Goal: Information Seeking & Learning: Learn about a topic

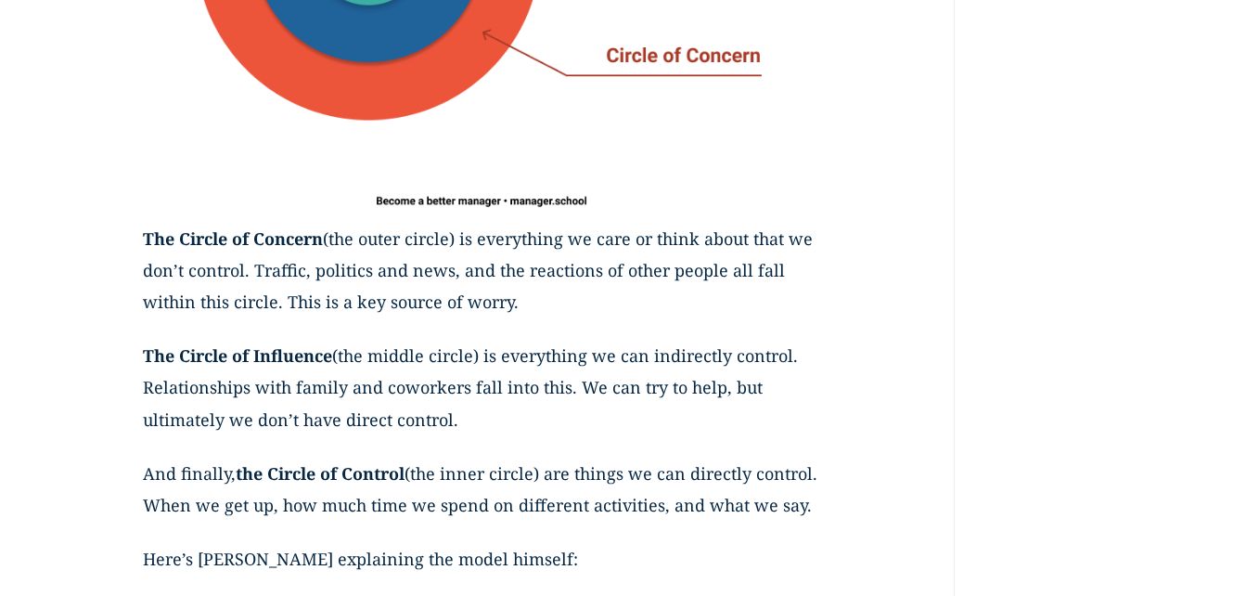
scroll to position [1297, 0]
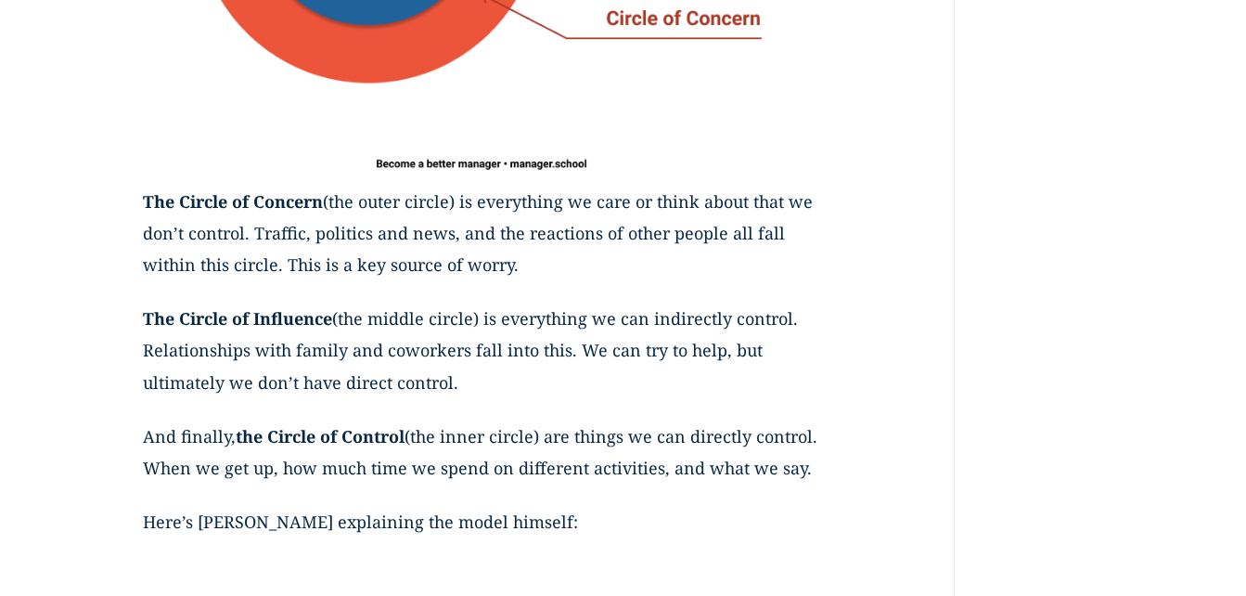
drag, startPoint x: 145, startPoint y: 201, endPoint x: 245, endPoint y: 504, distance: 318.6
copy div "The Circle of Concern (the outer circle) is everything we care or think about t…"
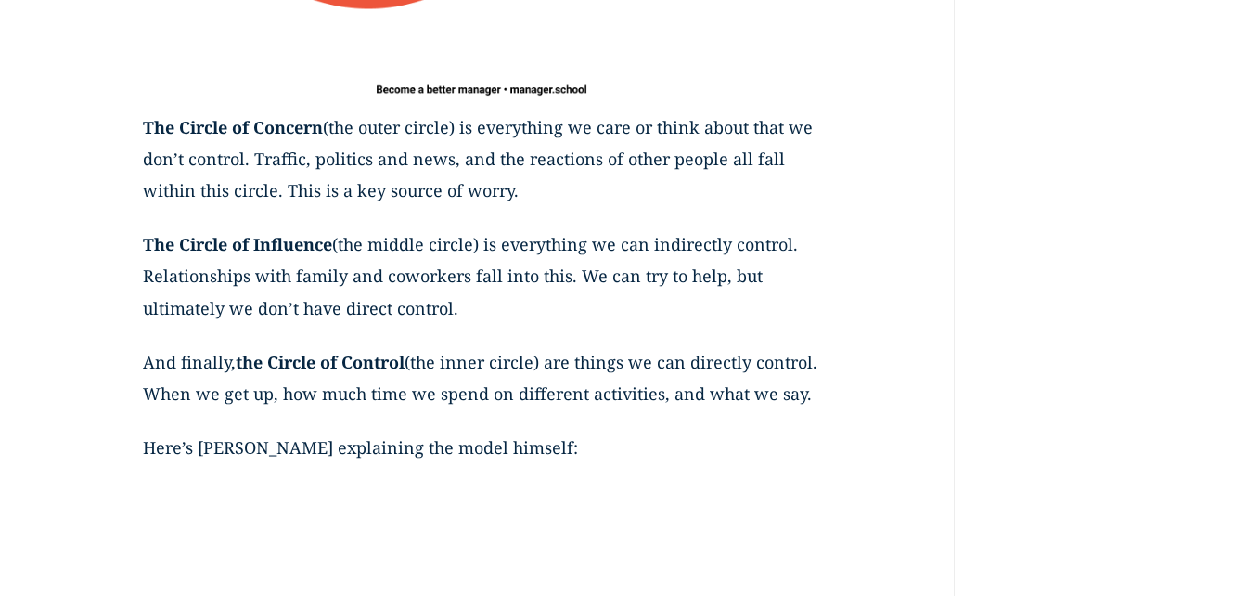
scroll to position [1334, 0]
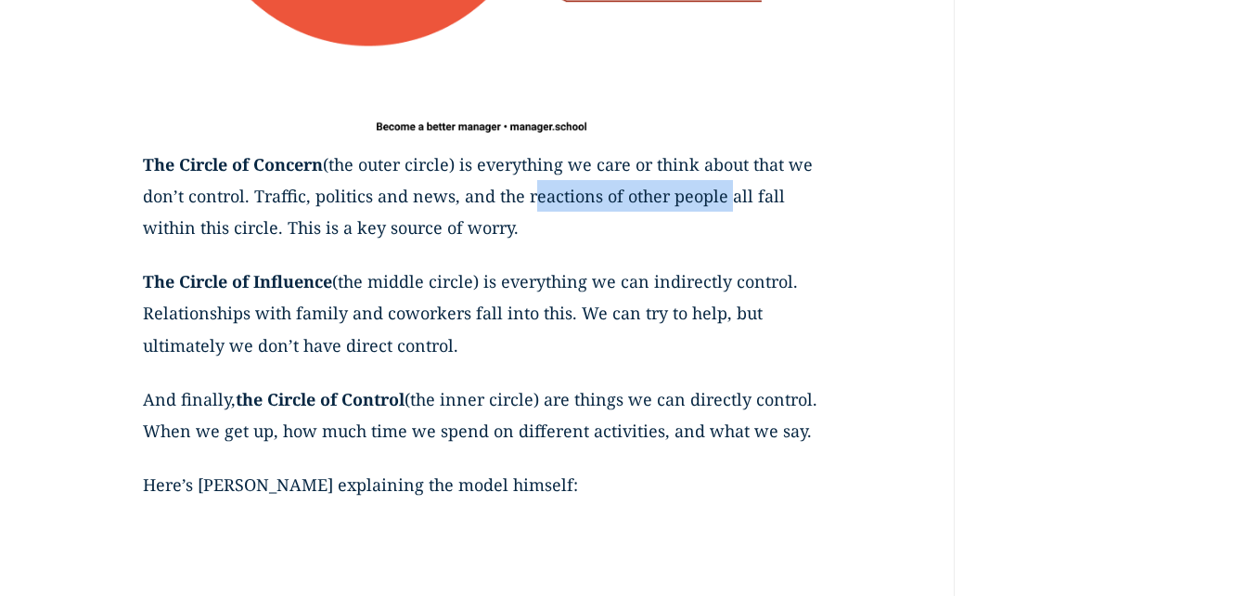
drag, startPoint x: 525, startPoint y: 194, endPoint x: 726, endPoint y: 208, distance: 200.9
click at [726, 208] on p "The Circle of Concern (the outer circle) is everything we care or think about t…" at bounding box center [481, 207] width 677 height 118
copy p "reactions of other people"
click at [408, 313] on p "The Circle of Influence (the middle circle) is everything we can indirectly con…" at bounding box center [481, 324] width 677 height 118
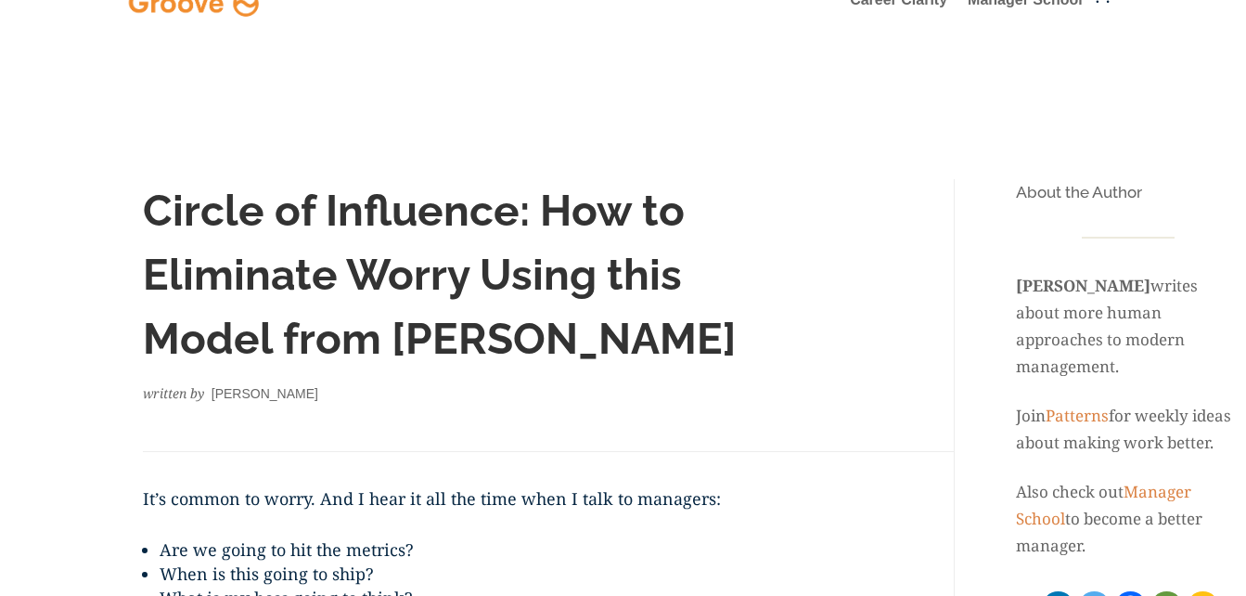
scroll to position [72, 0]
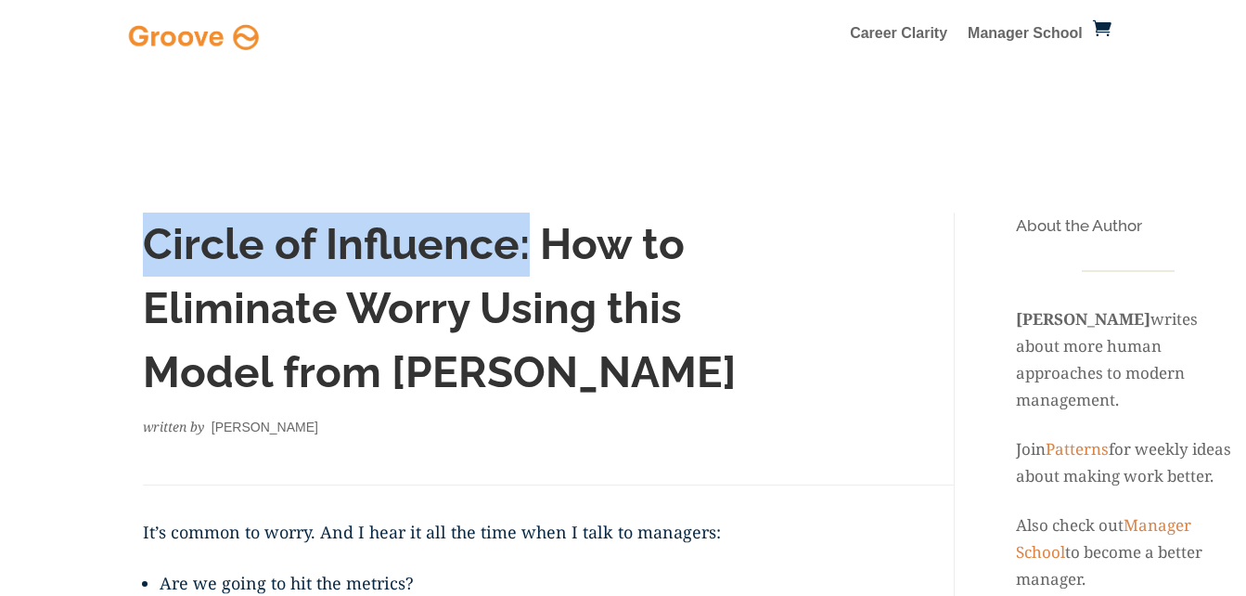
drag, startPoint x: 147, startPoint y: 245, endPoint x: 522, endPoint y: 241, distance: 375.8
click at [522, 241] on h1 "Circle of Influence: How to Eliminate Worry Using this Model from [PERSON_NAME]" at bounding box center [481, 312] width 677 height 201
copy h1 "Circle of Influence:"
click at [425, 256] on h1 "Circle of Influence: How to Eliminate Worry Using this Model from [PERSON_NAME]" at bounding box center [481, 312] width 677 height 201
drag, startPoint x: 150, startPoint y: 247, endPoint x: 529, endPoint y: 275, distance: 379.6
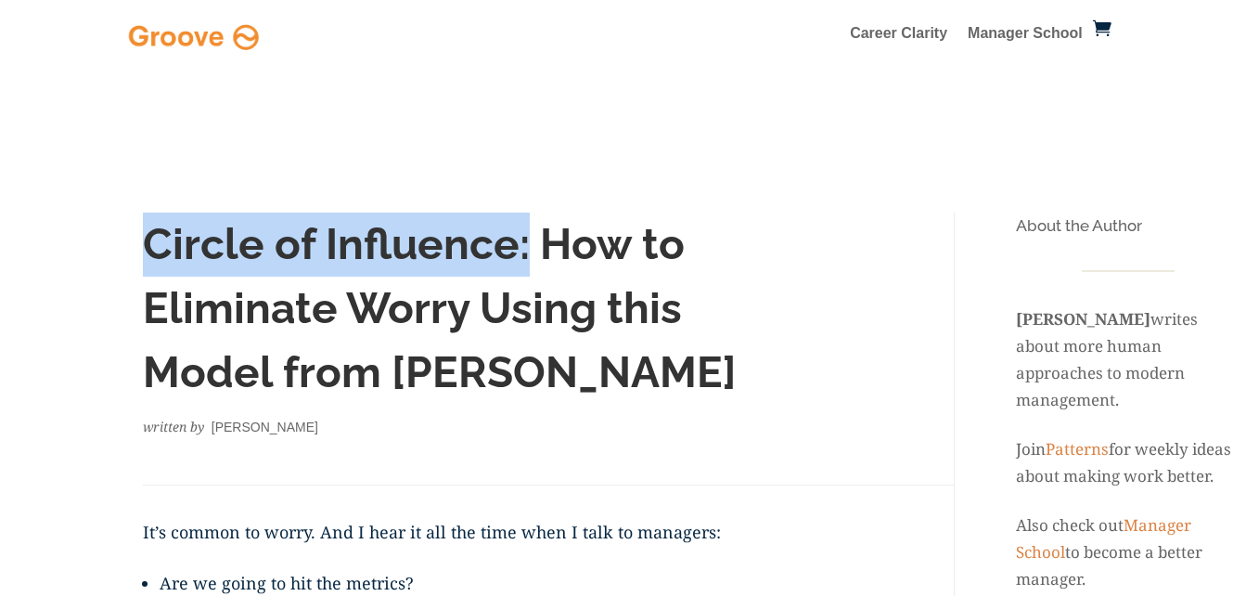
click at [529, 275] on h1 "Circle of Influence: How to Eliminate Worry Using this Model from [PERSON_NAME]" at bounding box center [481, 312] width 677 height 201
drag, startPoint x: 156, startPoint y: 250, endPoint x: 513, endPoint y: 263, distance: 357.5
click at [513, 263] on h1 "Circle of Influence: How to Eliminate Worry Using this Model from [PERSON_NAME]" at bounding box center [481, 312] width 677 height 201
copy h1 "Circle of Influence"
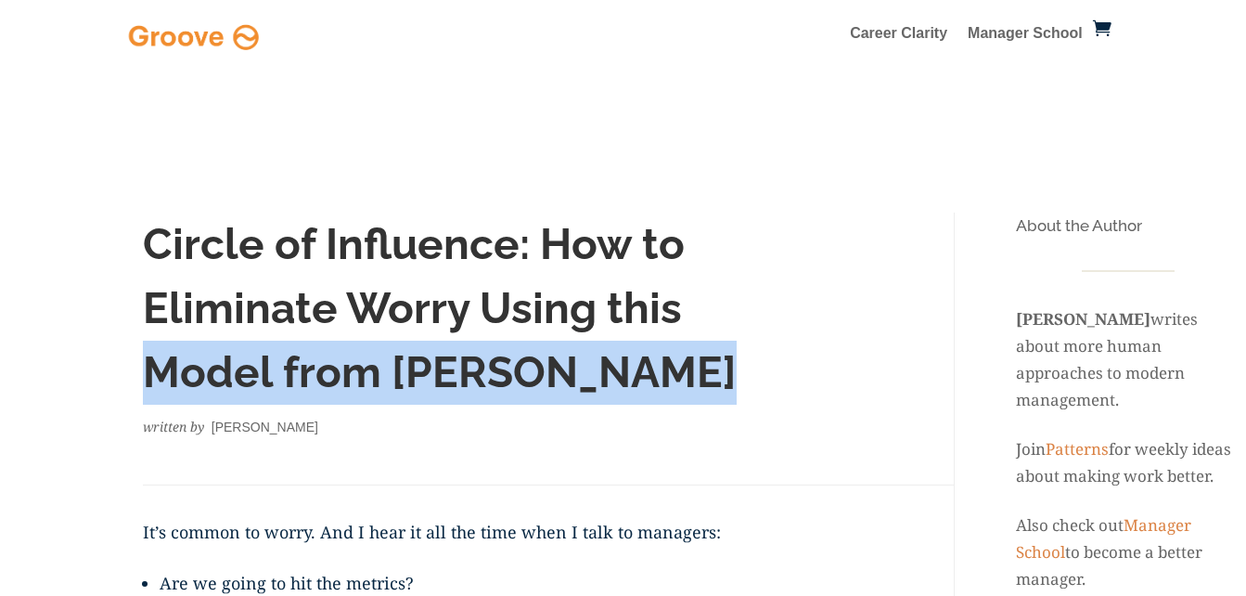
drag, startPoint x: 702, startPoint y: 307, endPoint x: 722, endPoint y: 345, distance: 42.7
click at [722, 345] on h1 "Circle of Influence: How to Eliminate Worry Using this Model from [PERSON_NAME]" at bounding box center [481, 312] width 677 height 201
copy h1 "Model from Stephen Covey"
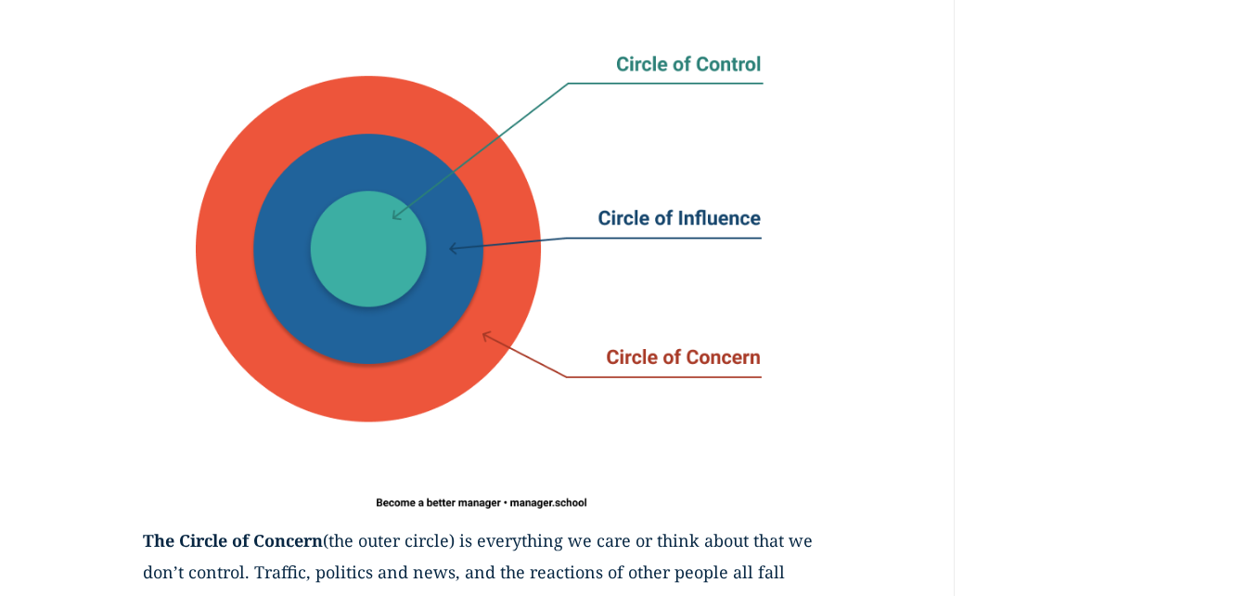
scroll to position [965, 0]
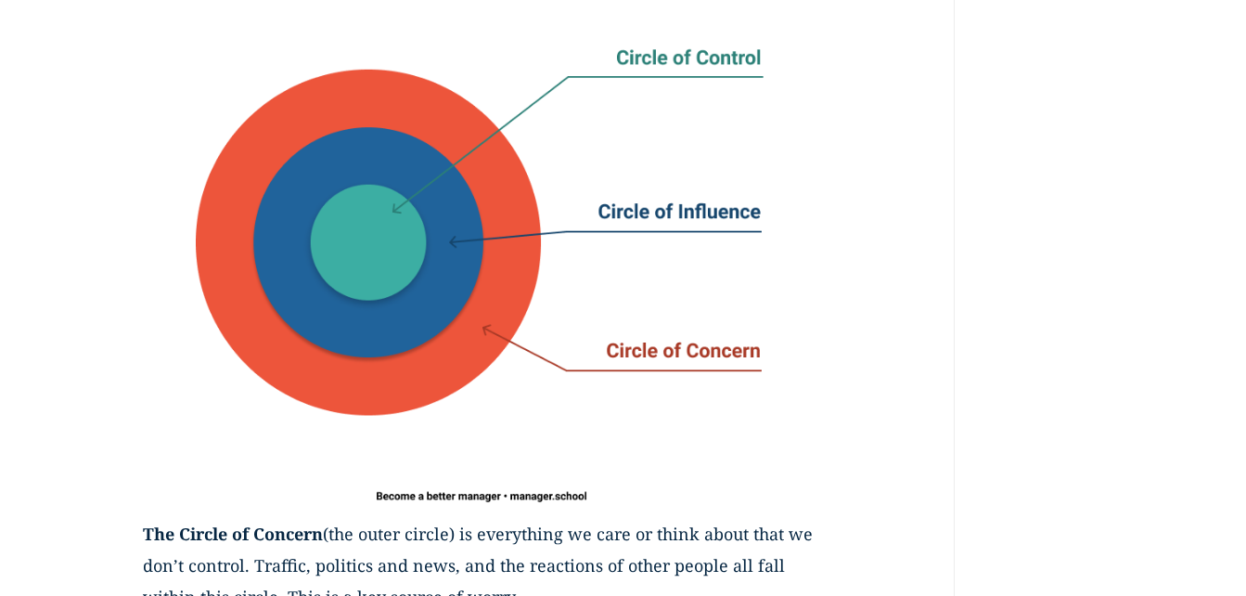
click at [453, 225] on img at bounding box center [481, 242] width 677 height 548
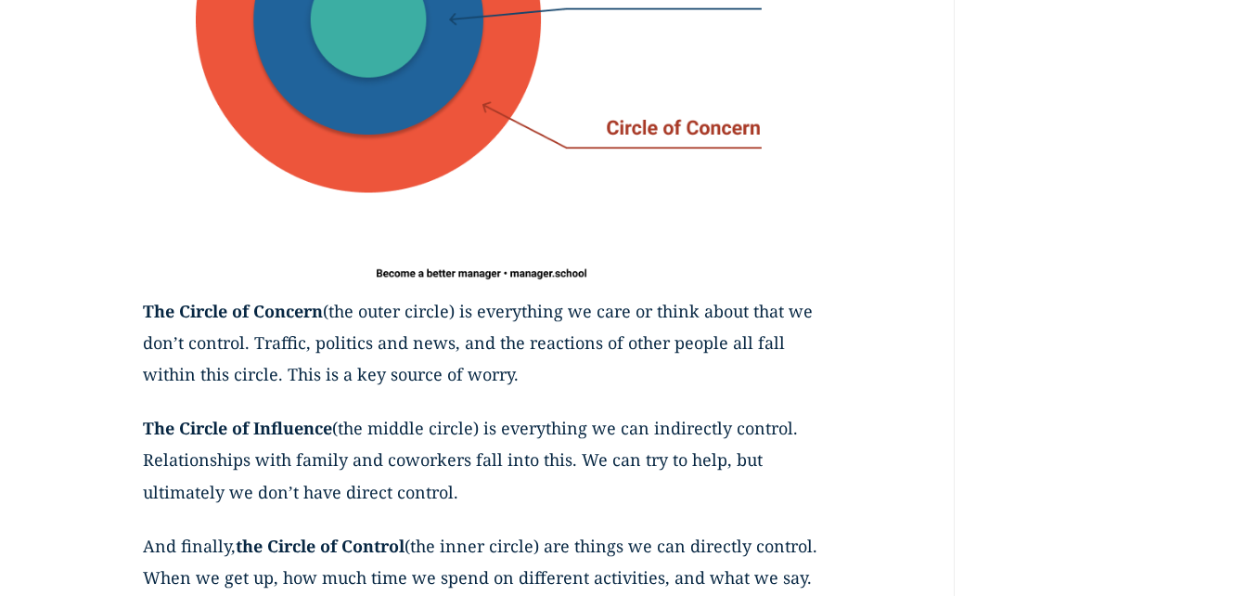
scroll to position [1225, 0]
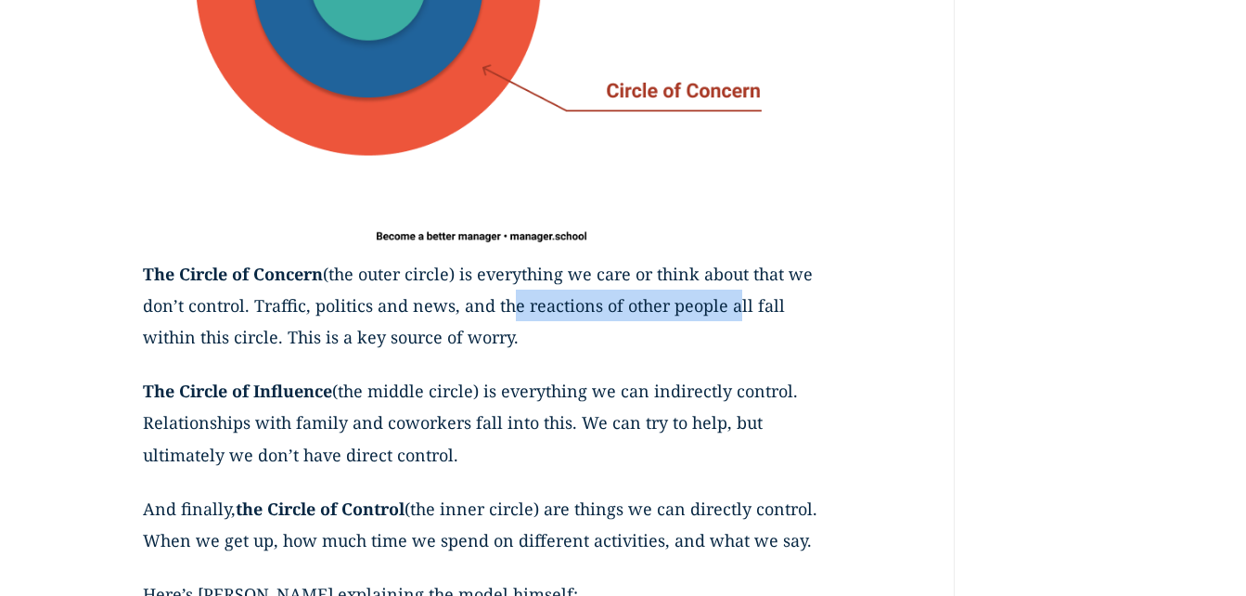
drag, startPoint x: 499, startPoint y: 305, endPoint x: 727, endPoint y: 309, distance: 228.3
click at [727, 309] on p "The Circle of Concern (the outer circle) is everything we care or think about t…" at bounding box center [481, 317] width 677 height 118
drag, startPoint x: 727, startPoint y: 309, endPoint x: 588, endPoint y: 346, distance: 144.0
click at [588, 346] on p "The Circle of Concern (the outer circle) is everything we care or think about t…" at bounding box center [481, 317] width 677 height 118
drag, startPoint x: 494, startPoint y: 307, endPoint x: 720, endPoint y: 315, distance: 226.5
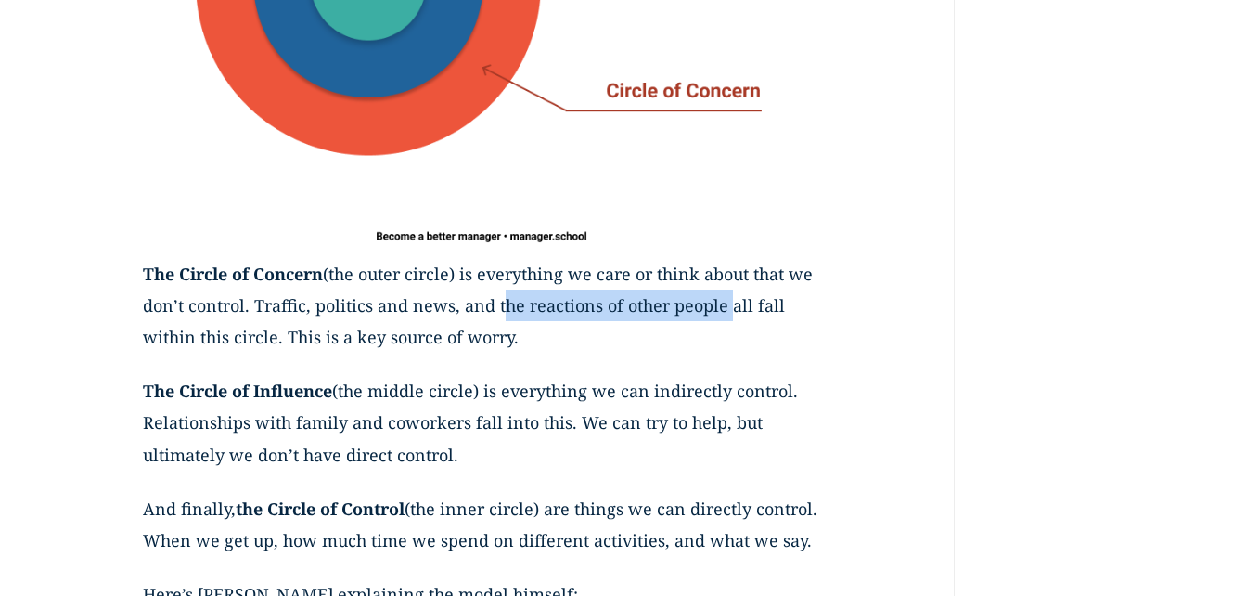
click at [720, 315] on p "The Circle of Concern (the outer circle) is everything we care or think about t…" at bounding box center [481, 317] width 677 height 118
copy p "the reactions of other people"
click at [218, 453] on p "The Circle of Influence (the middle circle) is everything we can indirectly con…" at bounding box center [481, 434] width 677 height 118
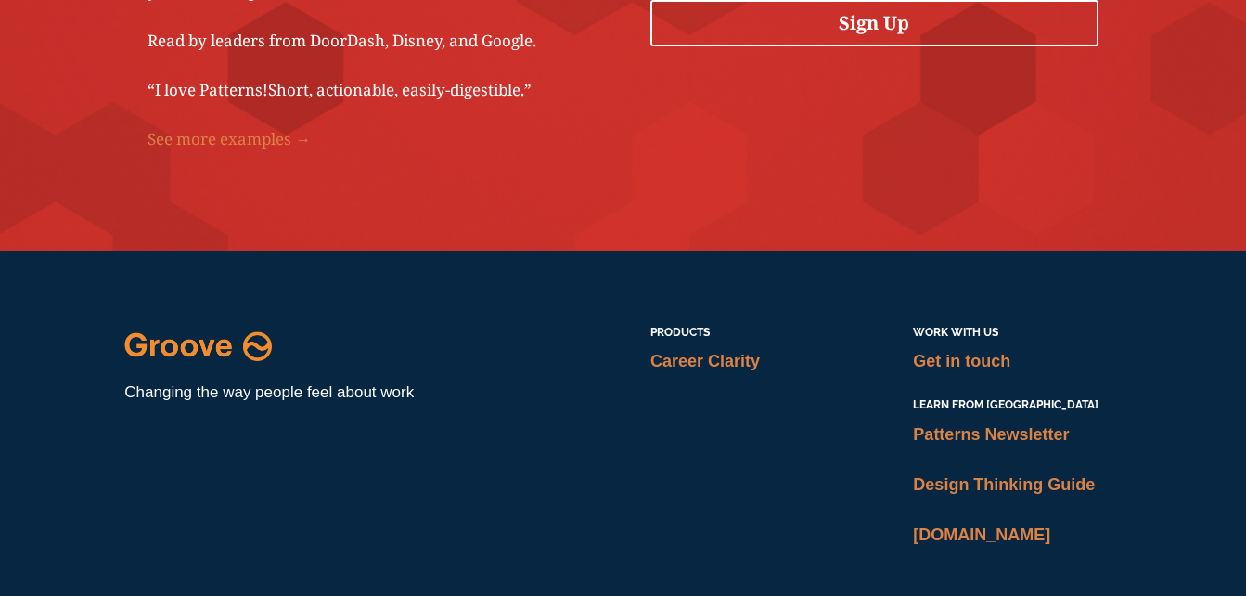
scroll to position [3982, 0]
